Goal: Task Accomplishment & Management: Complete application form

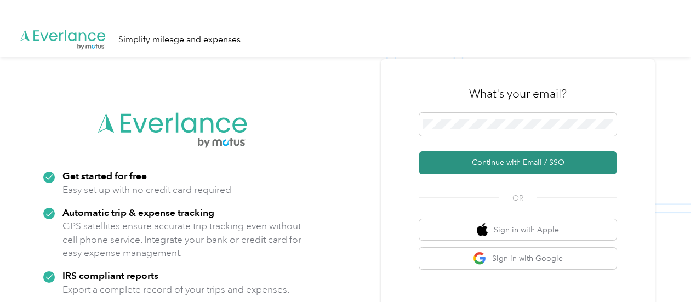
click at [545, 162] on button "Continue with Email / SSO" at bounding box center [517, 162] width 197 height 23
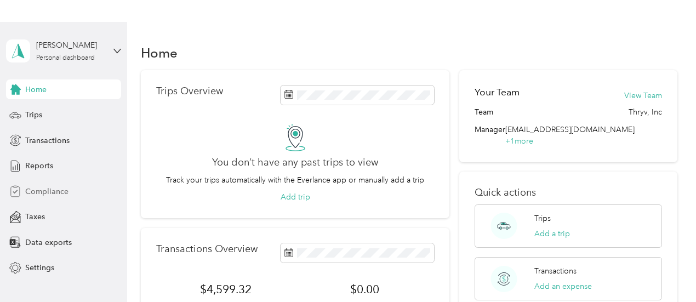
click at [44, 188] on span "Compliance" at bounding box center [46, 192] width 43 height 12
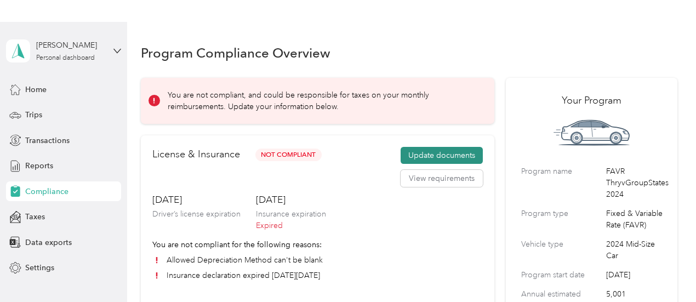
click at [410, 155] on button "Update documents" at bounding box center [442, 156] width 82 height 18
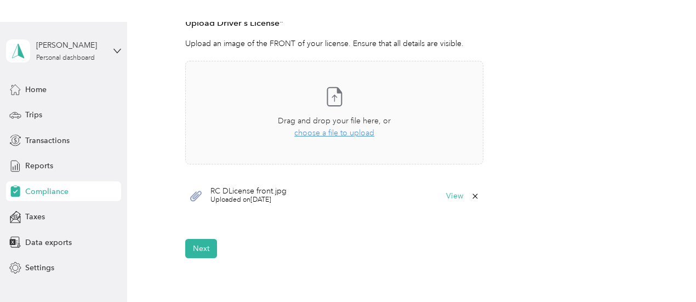
scroll to position [320, 0]
